Goal: Browse casually: Explore the website without a specific task or goal

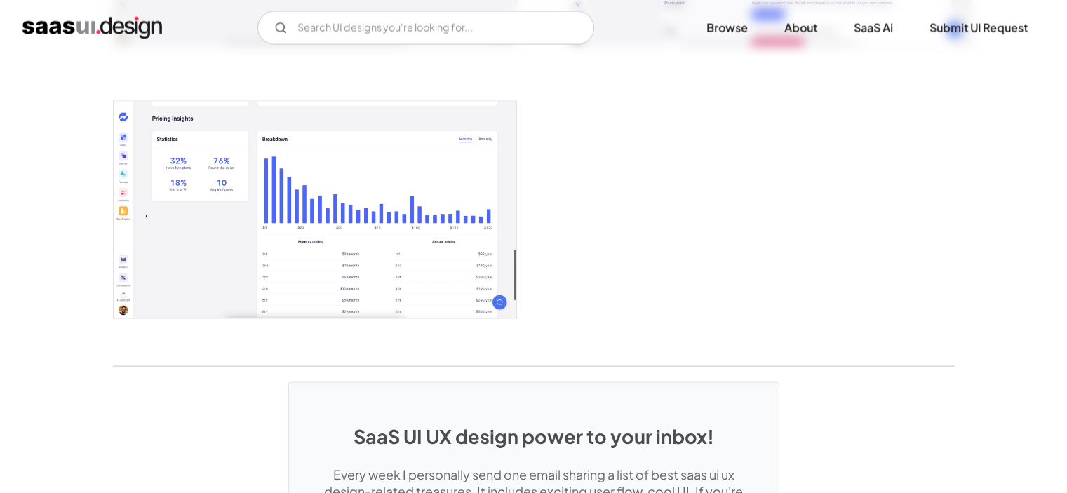
scroll to position [2684, 0]
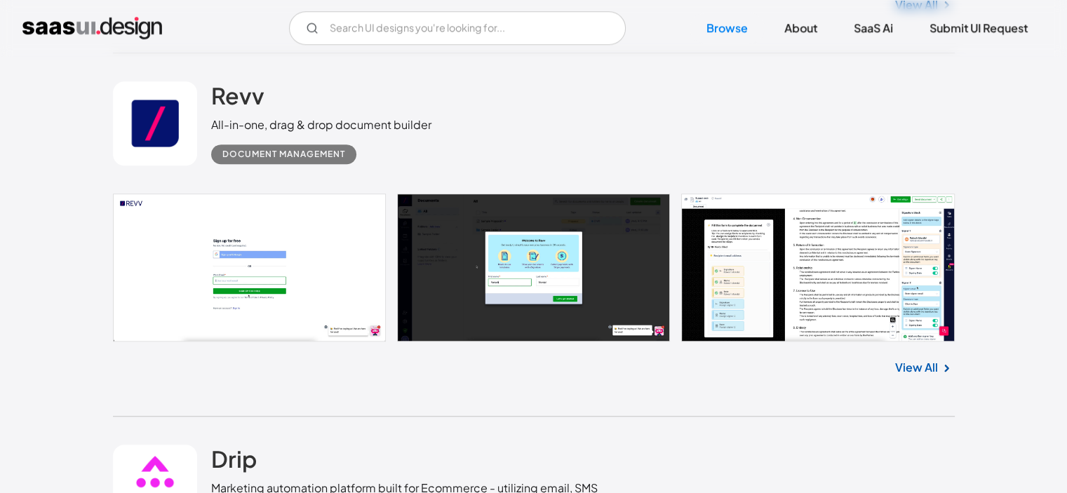
scroll to position [1103, 0]
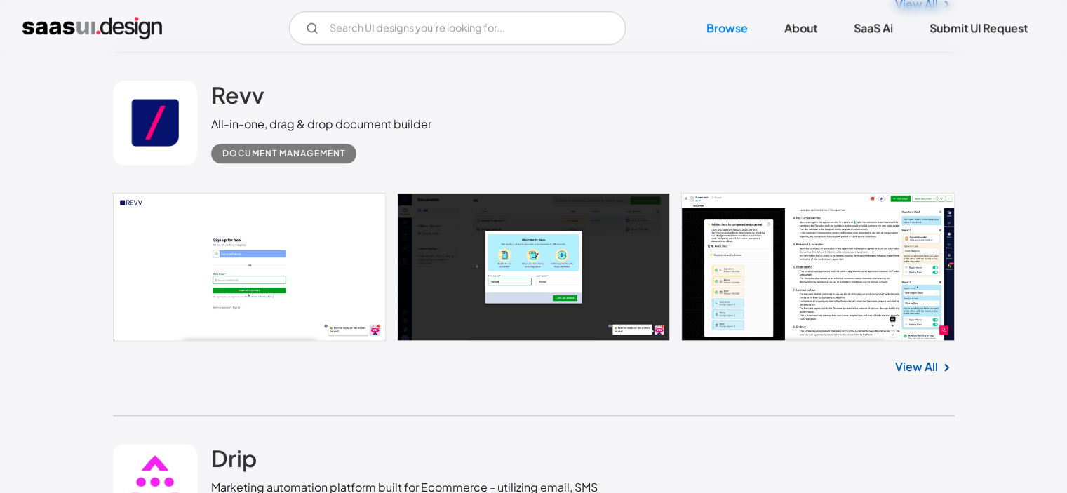
click at [290, 269] on link at bounding box center [534, 267] width 842 height 148
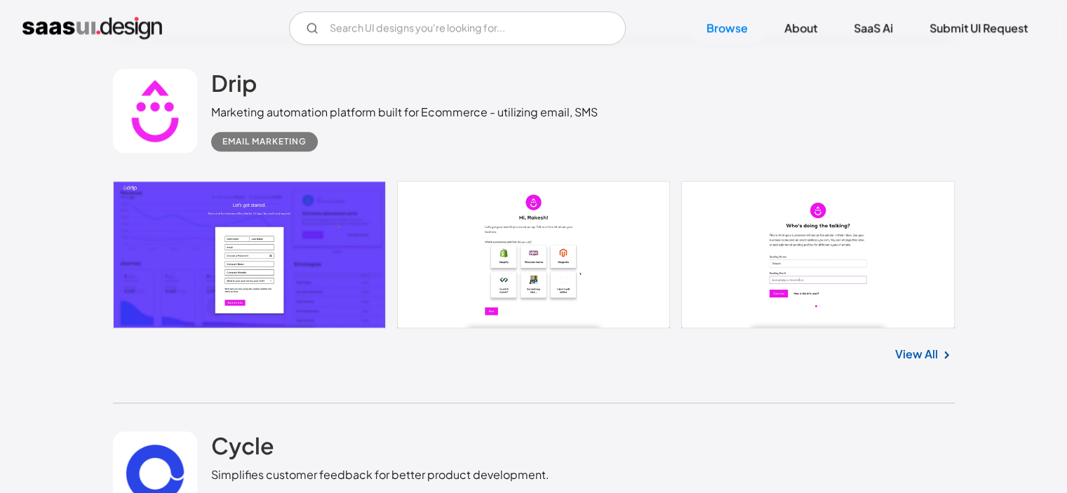
scroll to position [1479, 0]
click at [522, 263] on link at bounding box center [534, 253] width 842 height 147
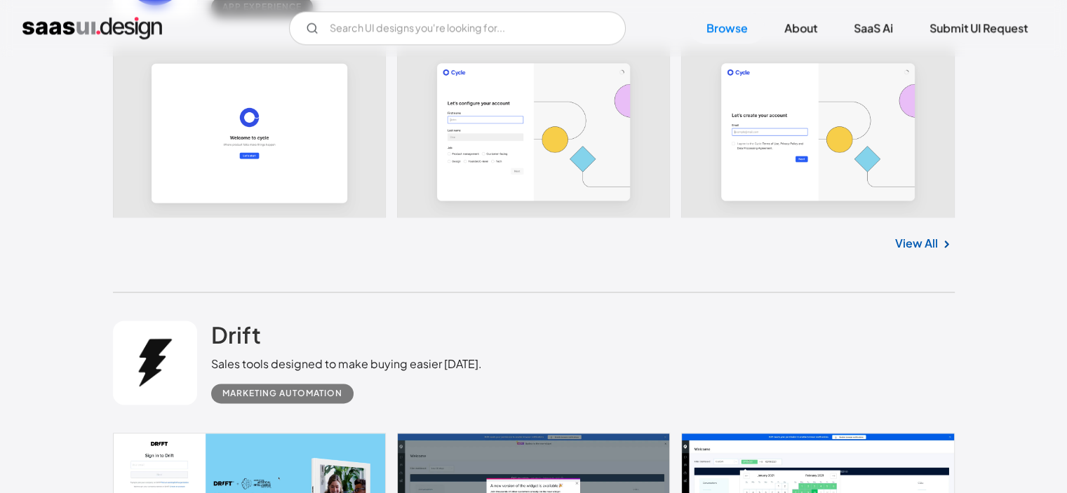
scroll to position [1976, 0]
click at [539, 148] on link at bounding box center [534, 131] width 842 height 171
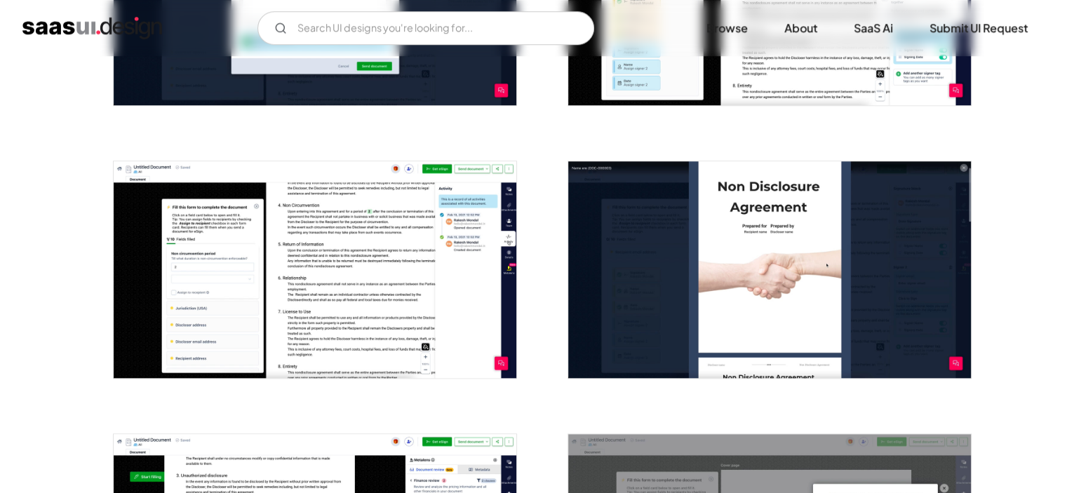
scroll to position [1279, 0]
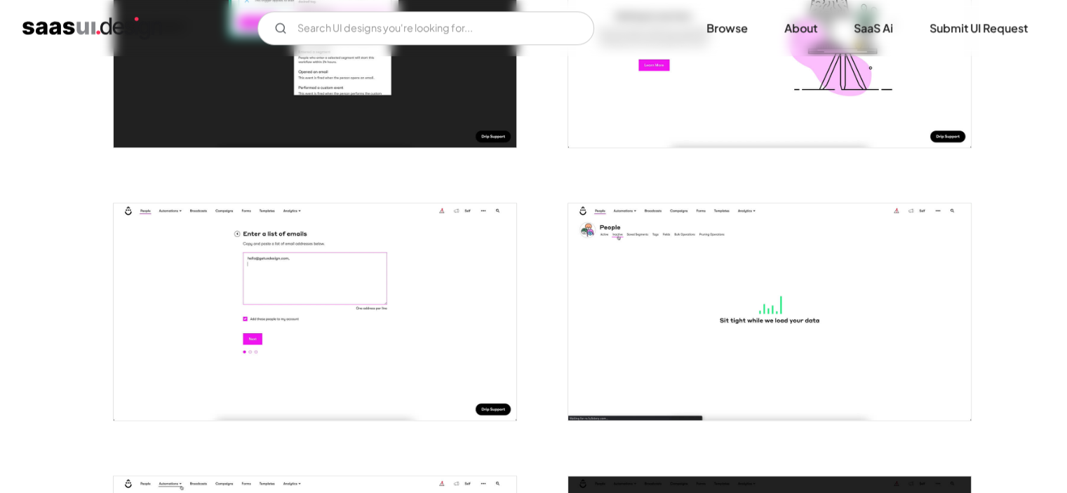
scroll to position [1764, 0]
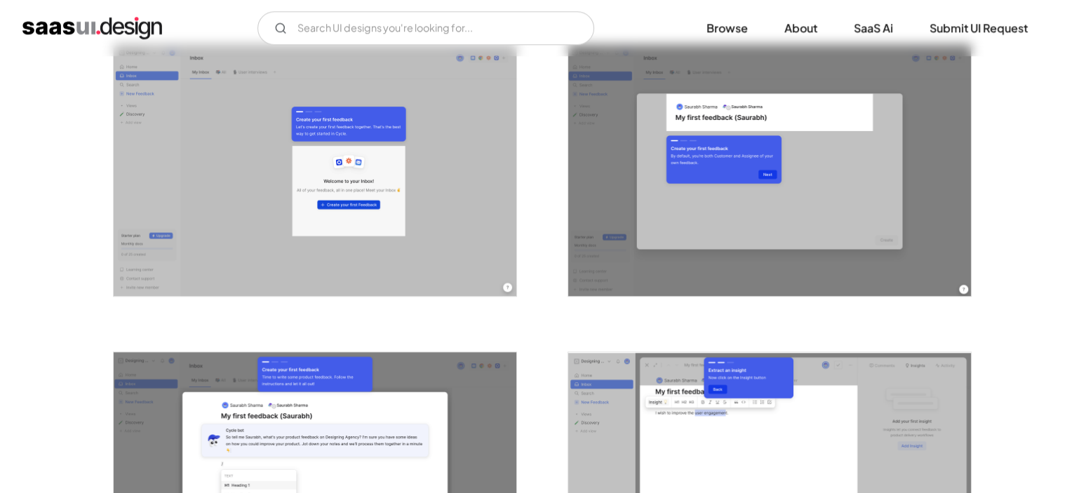
scroll to position [1507, 0]
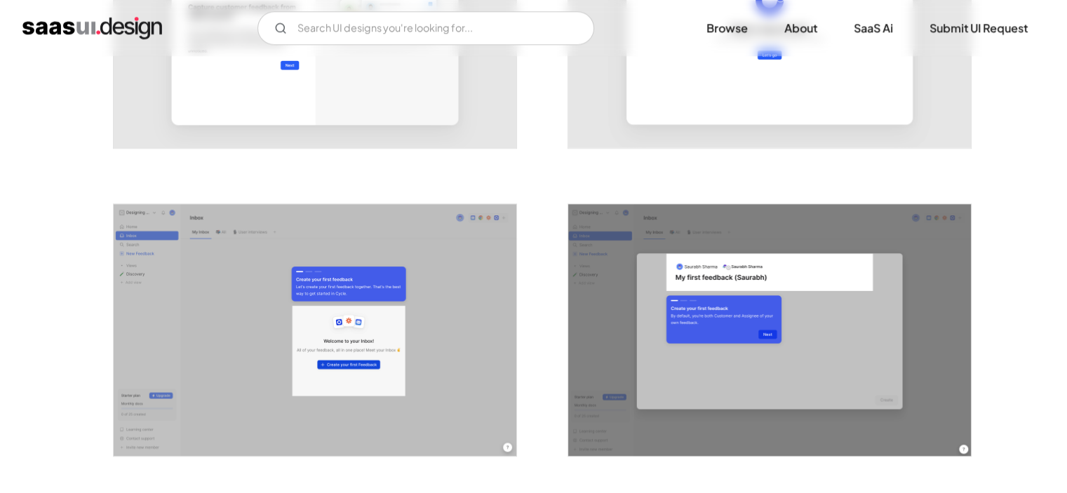
click at [268, 291] on img "open lightbox" at bounding box center [315, 330] width 403 height 252
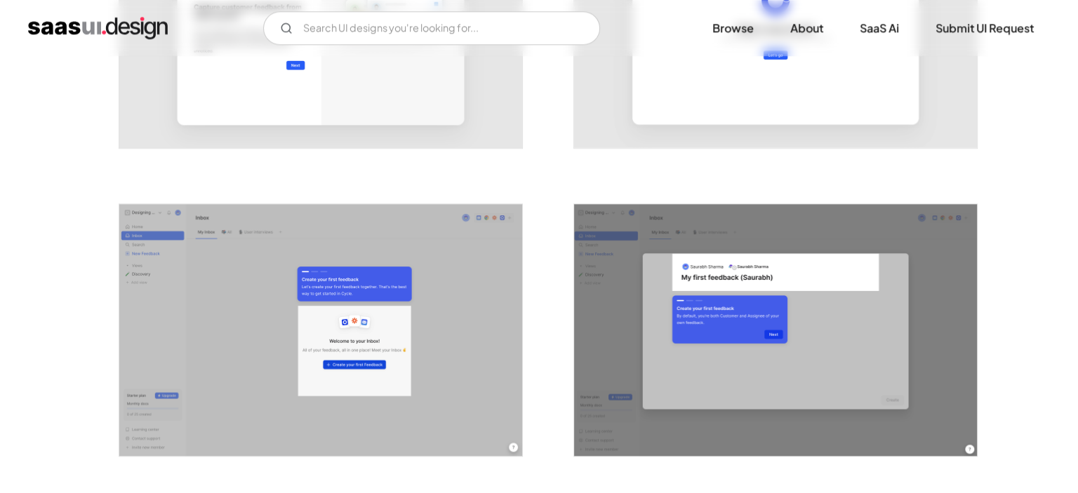
scroll to position [1357, 0]
